Goal: Task Accomplishment & Management: Use online tool/utility

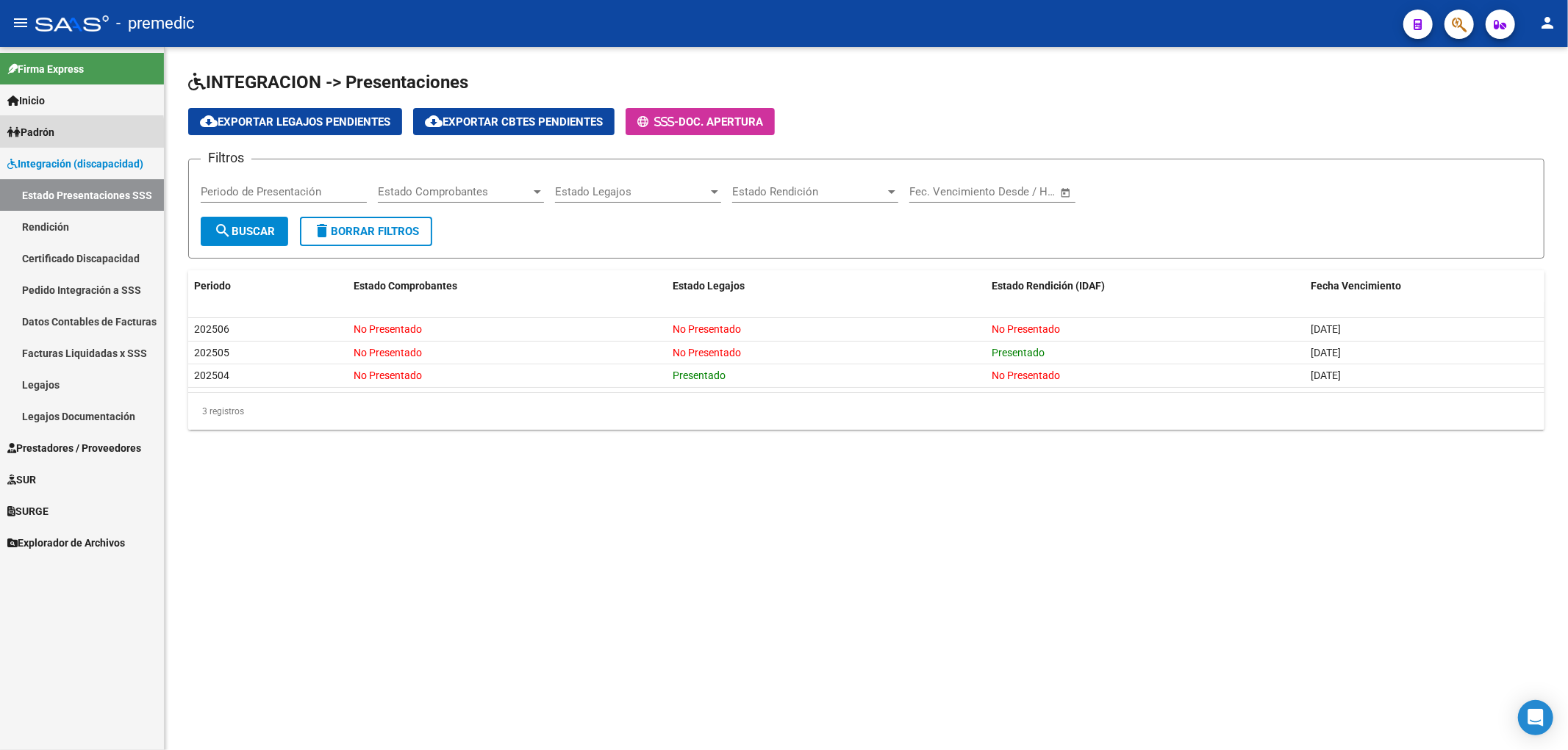
click at [48, 136] on span "Padrón" at bounding box center [30, 132] width 47 height 16
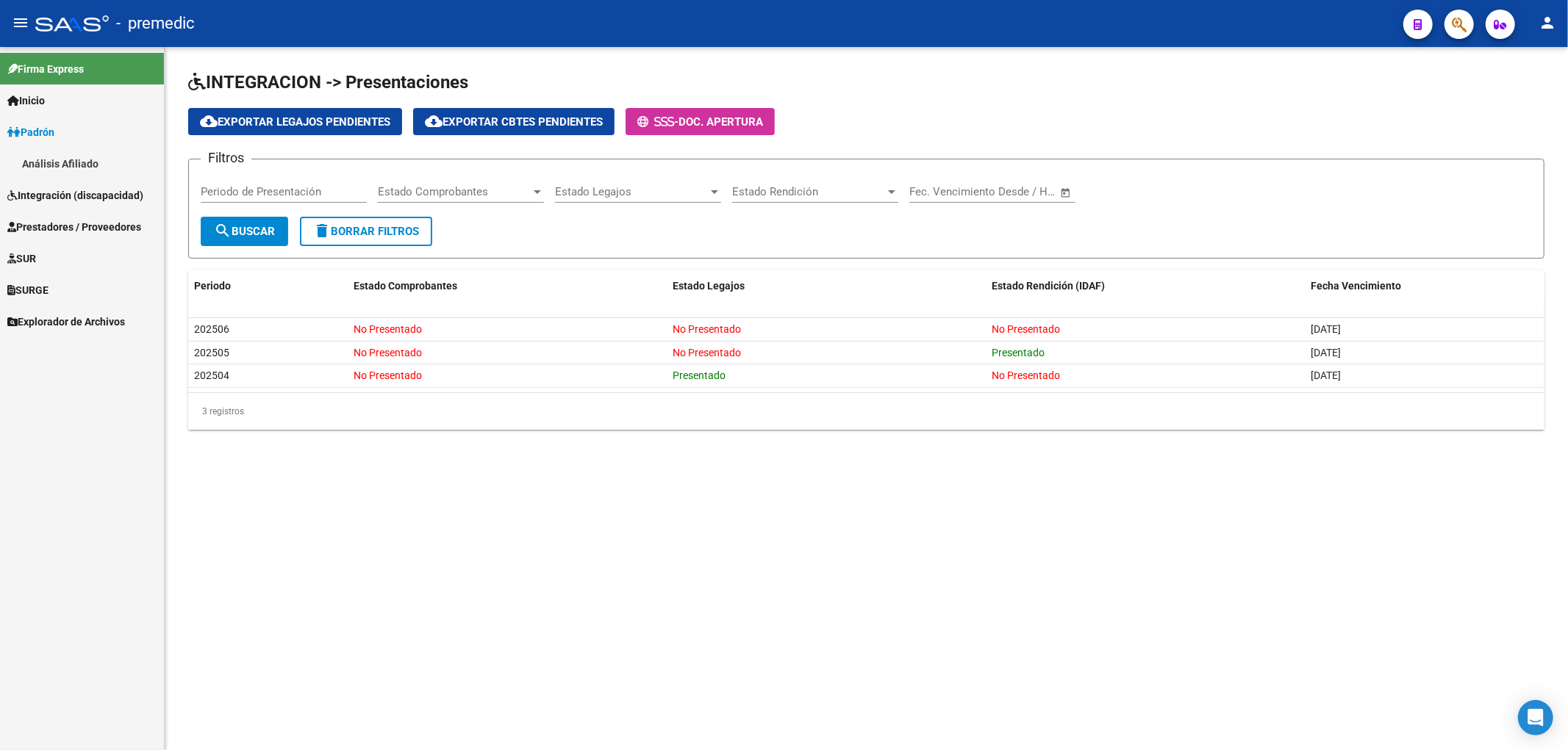
click at [53, 185] on link "Integración (discapacidad)" at bounding box center [82, 195] width 164 height 32
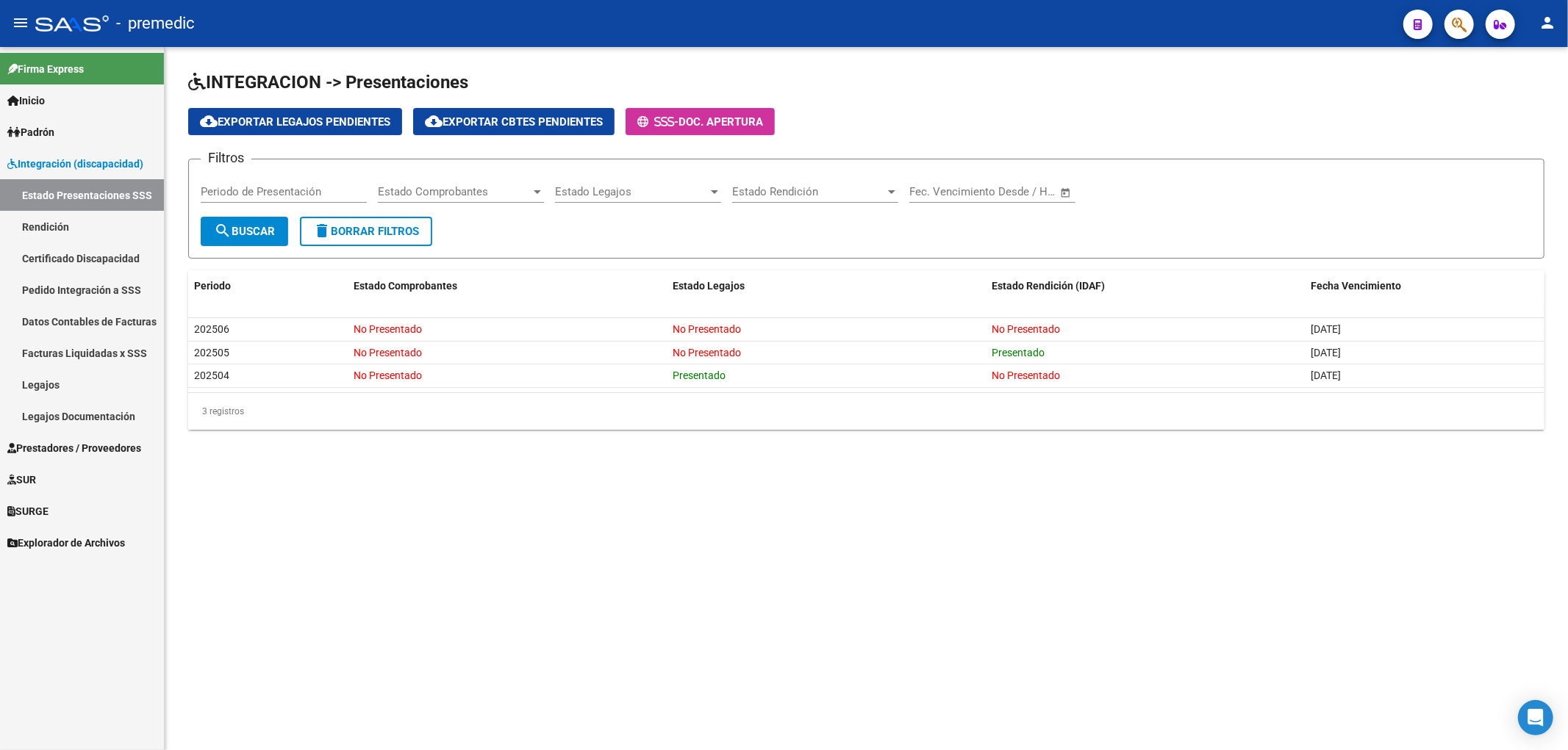
click at [49, 227] on link "Rendición" at bounding box center [82, 227] width 164 height 32
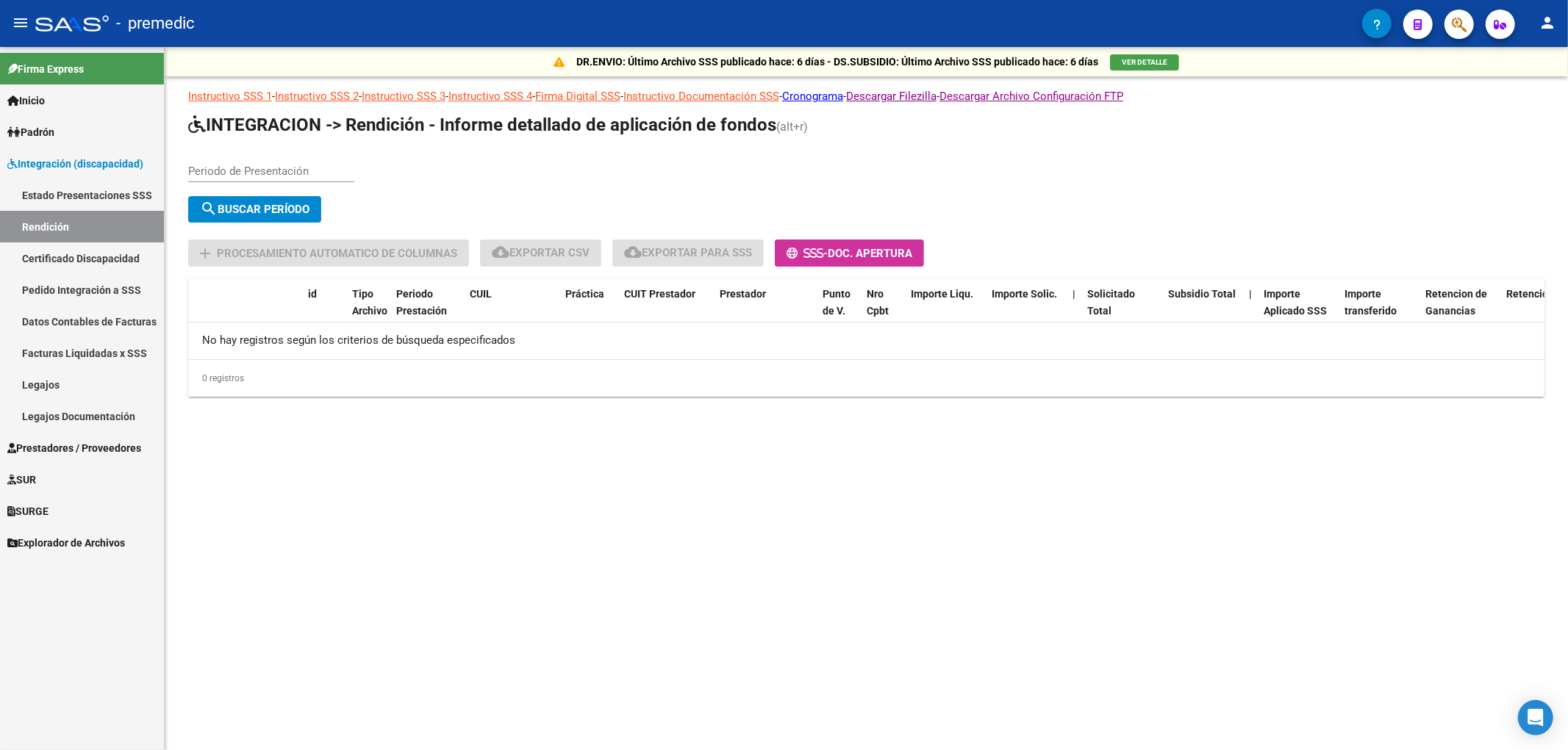
click at [63, 193] on link "Estado Presentaciones SSS" at bounding box center [82, 195] width 164 height 32
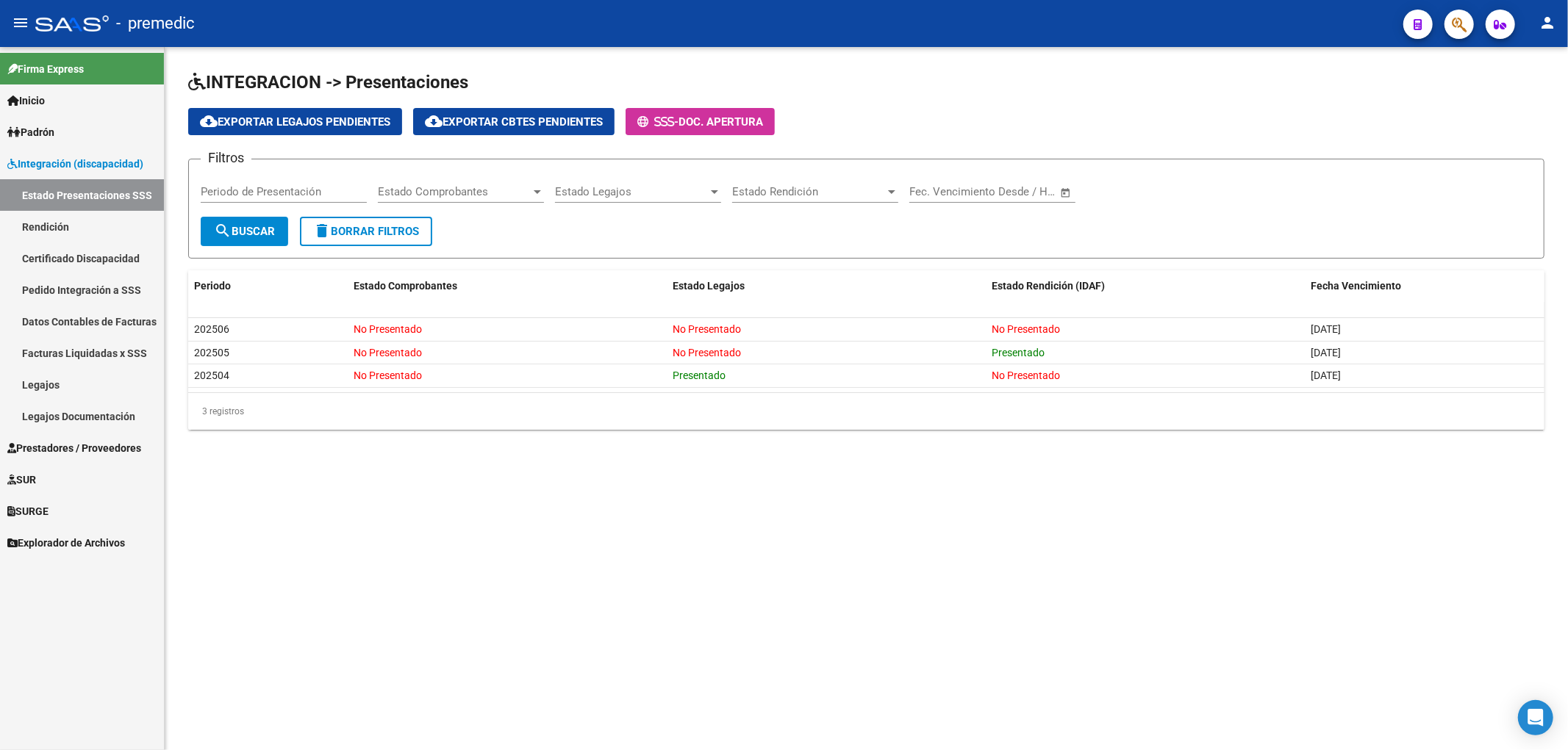
click at [57, 142] on link "Padrón" at bounding box center [82, 132] width 164 height 32
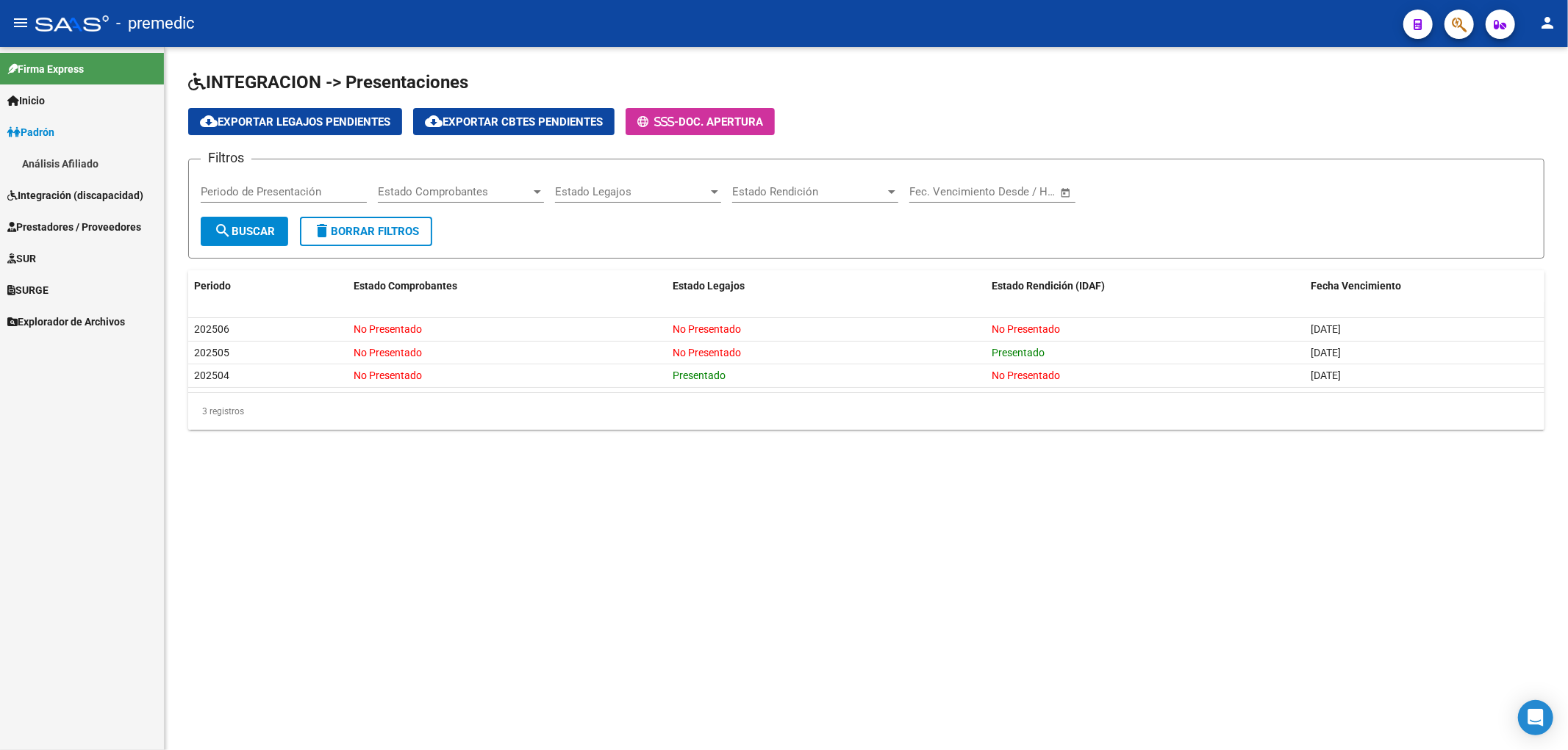
click at [54, 134] on span "Padrón" at bounding box center [30, 132] width 47 height 16
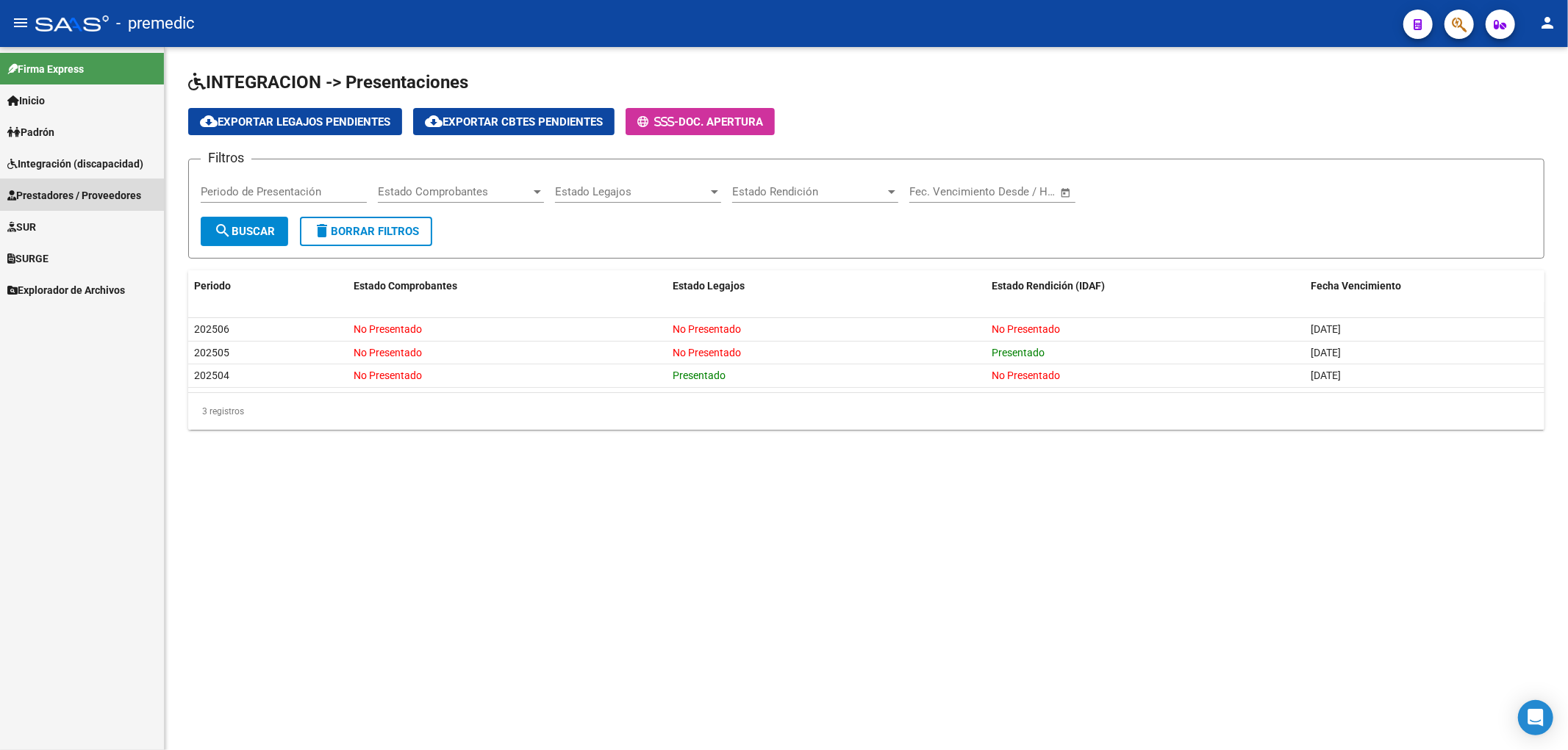
click at [42, 193] on span "Prestadores / Proveedores" at bounding box center [74, 195] width 134 height 16
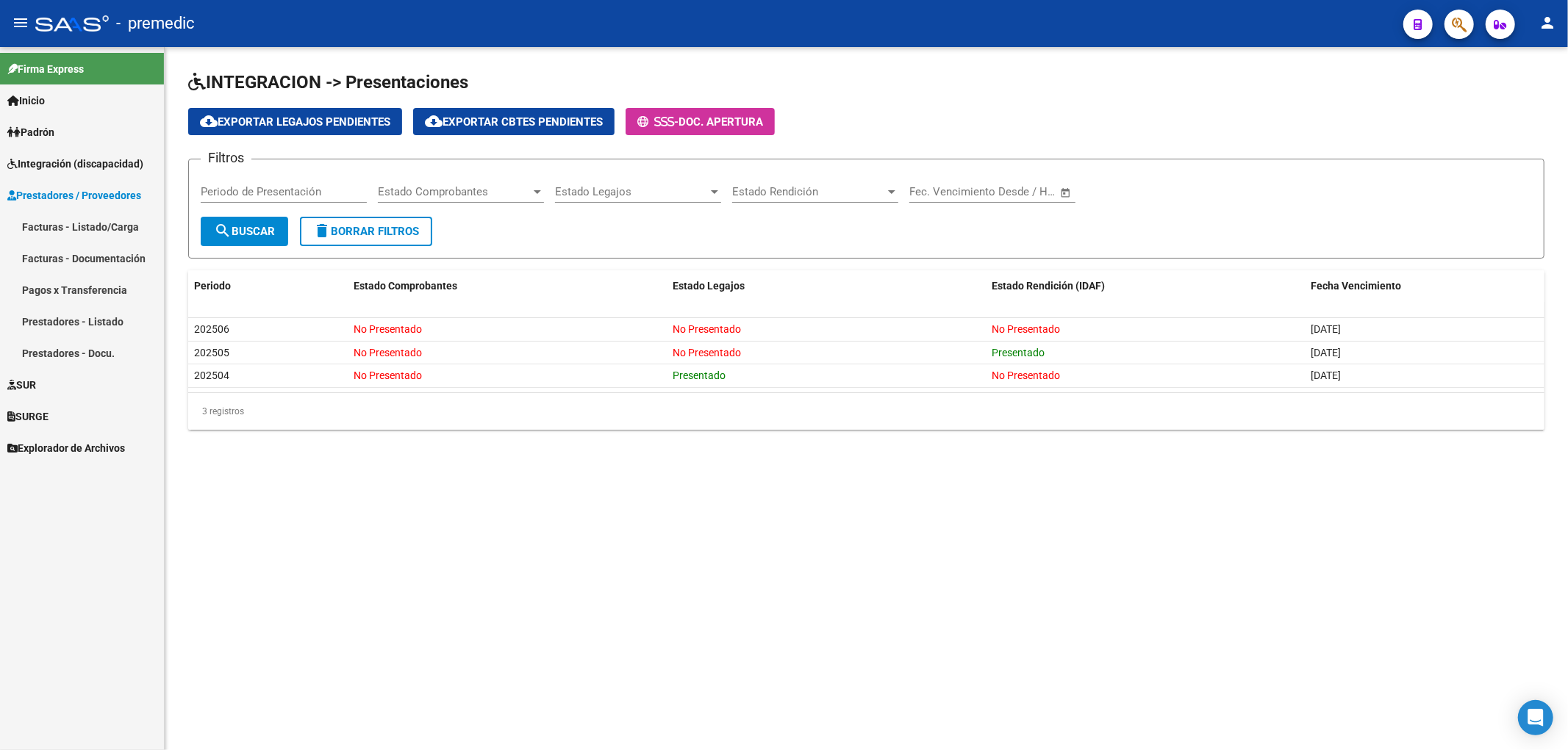
click at [42, 225] on link "Facturas - Listado/Carga" at bounding box center [82, 227] width 164 height 32
